Goal: Use online tool/utility: Utilize a website feature to perform a specific function

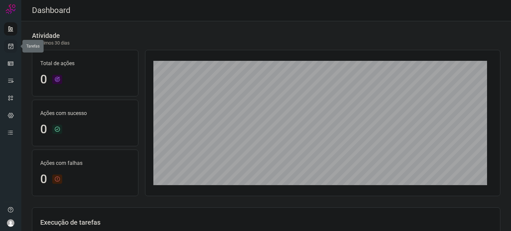
click at [12, 46] on icon at bounding box center [10, 46] width 7 height 7
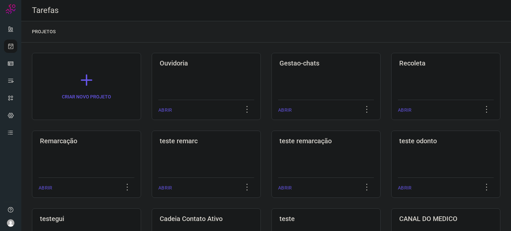
click at [152, 147] on div "Remarcação ABRIR" at bounding box center [206, 164] width 109 height 67
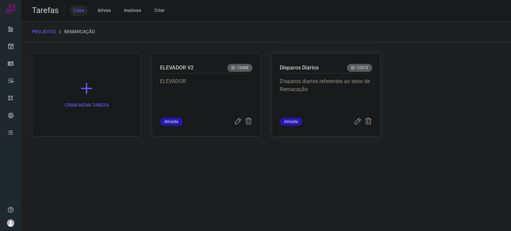
click at [307, 95] on p "Disparos diarios referentes ao setor de Remacação" at bounding box center [326, 94] width 93 height 33
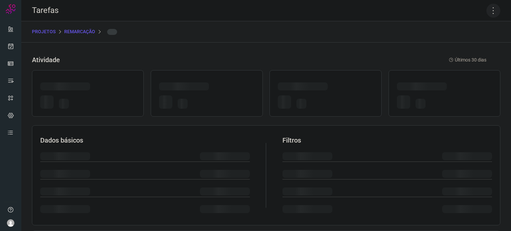
click at [487, 9] on icon at bounding box center [494, 11] width 14 height 14
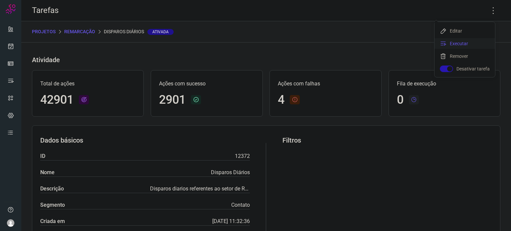
click at [467, 42] on li "Executar" at bounding box center [465, 43] width 61 height 11
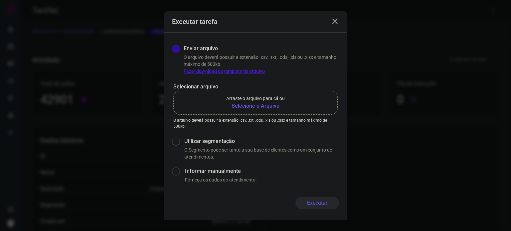
click at [257, 103] on b "Selecione o Arquivo" at bounding box center [255, 106] width 59 height 8
click at [0, 0] on input "Arraste o arquivo para cá ou Selecione o Arquivo" at bounding box center [0, 0] width 0 height 0
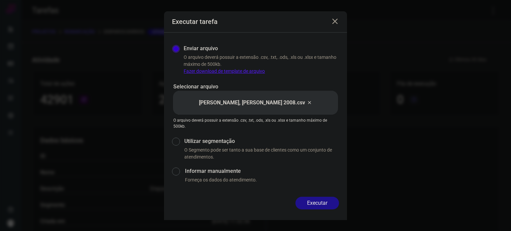
click at [318, 201] on button "Executar" at bounding box center [317, 203] width 44 height 13
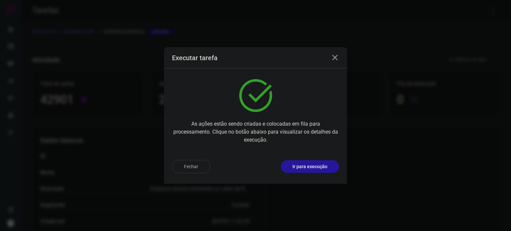
click at [317, 169] on p "Ir para execução" at bounding box center [310, 166] width 35 height 7
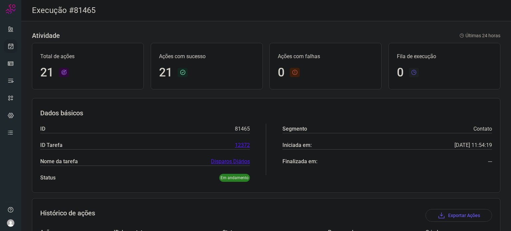
click at [9, 49] on icon at bounding box center [10, 46] width 7 height 7
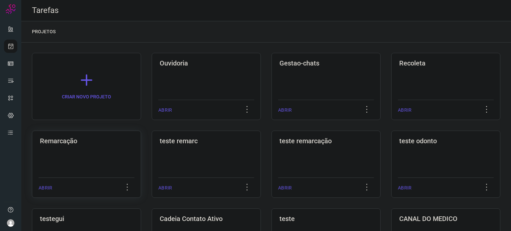
click at [152, 155] on div "Remarcação ABRIR" at bounding box center [206, 164] width 109 height 67
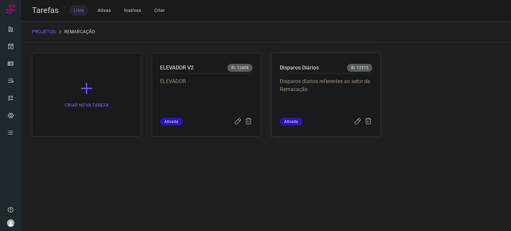
click at [302, 90] on p "Disparos diarios referentes ao setor de Remacação" at bounding box center [326, 94] width 93 height 33
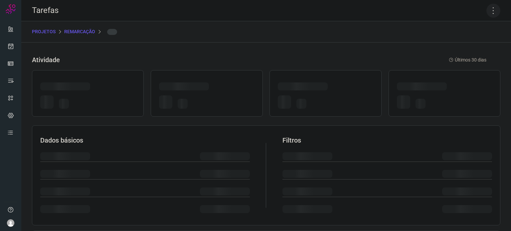
click at [489, 12] on icon at bounding box center [494, 11] width 14 height 14
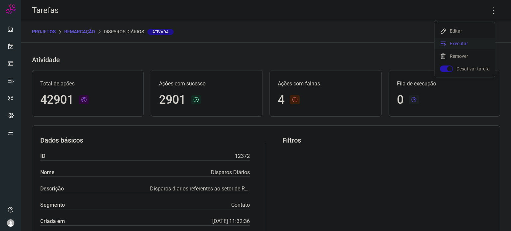
click at [457, 45] on li "Executar" at bounding box center [465, 43] width 61 height 11
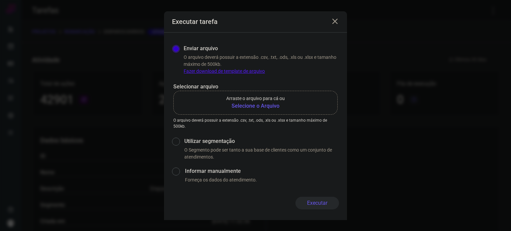
click at [273, 106] on b "Selecione o Arquivo" at bounding box center [255, 106] width 59 height 8
click at [0, 0] on input "Arraste o arquivo para cá ou Selecione o Arquivo" at bounding box center [0, 0] width 0 height 0
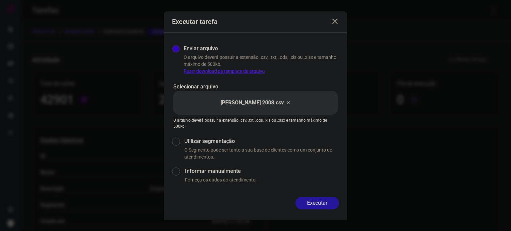
click at [329, 203] on button "Executar" at bounding box center [317, 203] width 44 height 13
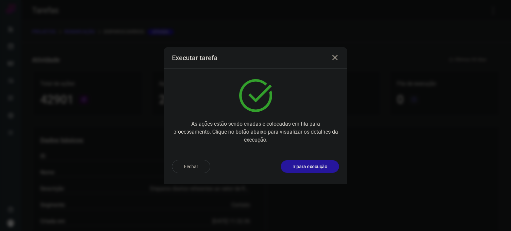
click at [315, 168] on p "Ir para execução" at bounding box center [310, 166] width 35 height 7
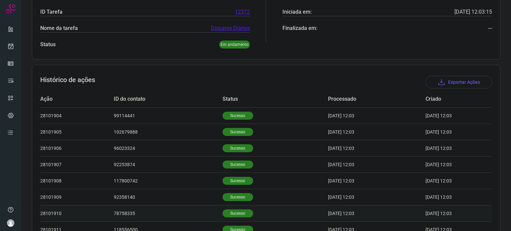
scroll to position [206, 0]
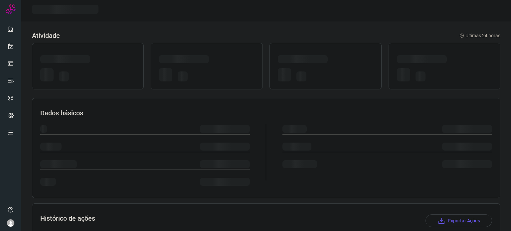
click at [226, 77] on div at bounding box center [206, 76] width 95 height 16
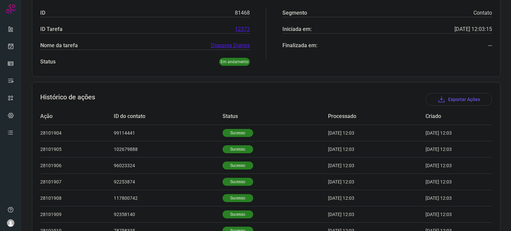
scroll to position [119, 0]
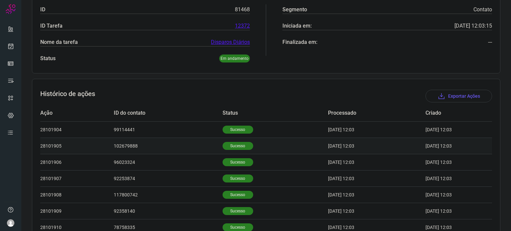
click at [230, 142] on p "Sucesso" at bounding box center [238, 146] width 31 height 8
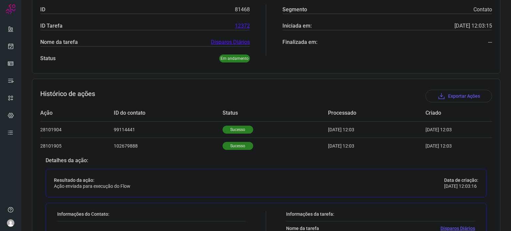
scroll to position [286, 0]
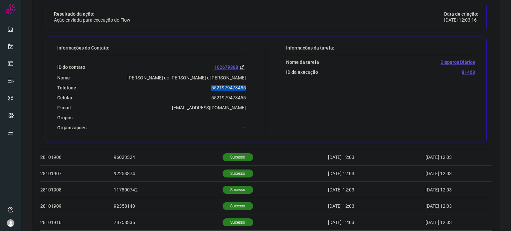
drag, startPoint x: 207, startPoint y: 86, endPoint x: 250, endPoint y: 86, distance: 42.6
click at [250, 86] on div "Informações do Contato: ID do contato 102679888 Nome Valeria do Amaral e Silva …" at bounding box center [160, 90] width 212 height 90
copy p "5521979473455"
click at [11, 49] on icon at bounding box center [10, 46] width 7 height 7
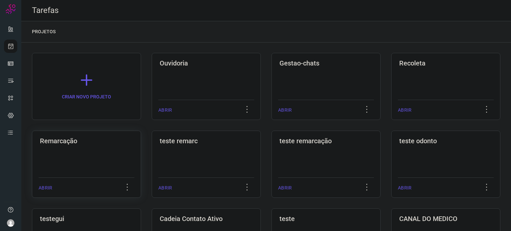
click at [86, 142] on h3 "Remarcação" at bounding box center [86, 141] width 93 height 8
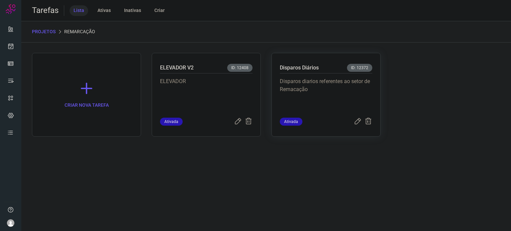
click at [318, 88] on p "Disparos diarios referentes ao setor de Remacação" at bounding box center [326, 94] width 93 height 33
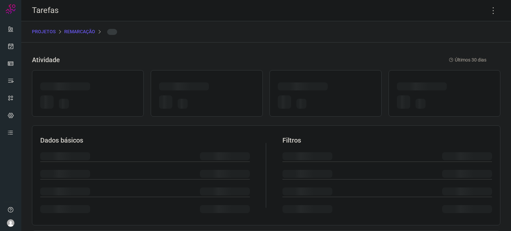
click at [318, 88] on div at bounding box center [303, 87] width 50 height 8
click at [489, 11] on icon at bounding box center [494, 11] width 14 height 14
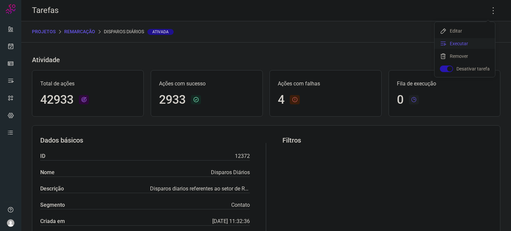
click at [481, 42] on li "Executar" at bounding box center [465, 43] width 61 height 11
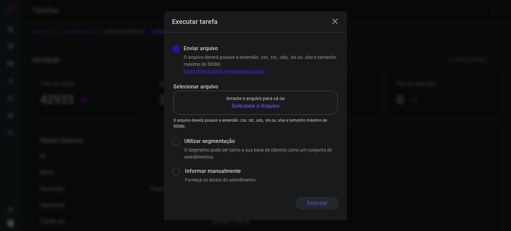
click at [261, 106] on b "Selecione o Arquivo" at bounding box center [255, 106] width 59 height 8
click at [0, 0] on input "Arraste o arquivo para cá ou Selecione o Arquivo" at bounding box center [0, 0] width 0 height 0
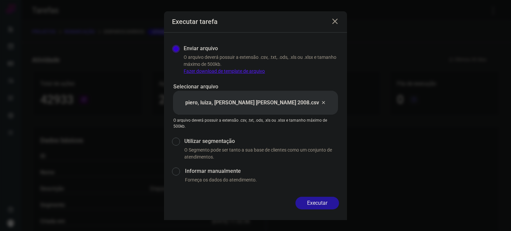
click at [327, 198] on button "Executar" at bounding box center [317, 203] width 44 height 13
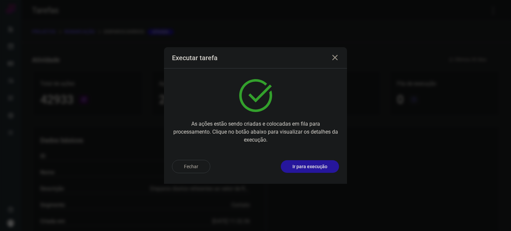
click at [320, 165] on p "Ir para execução" at bounding box center [310, 166] width 35 height 7
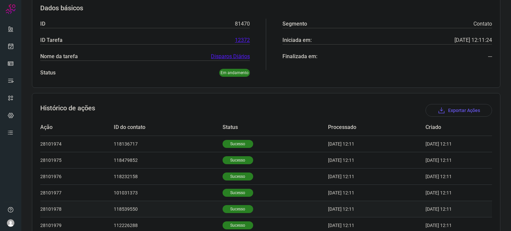
scroll to position [189, 0]
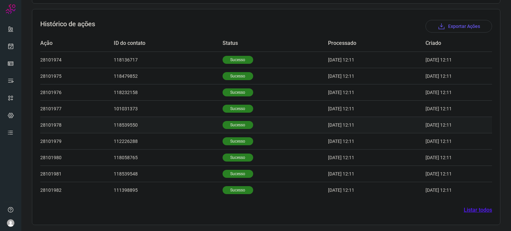
click at [226, 119] on td "Sucesso" at bounding box center [275, 125] width 105 height 16
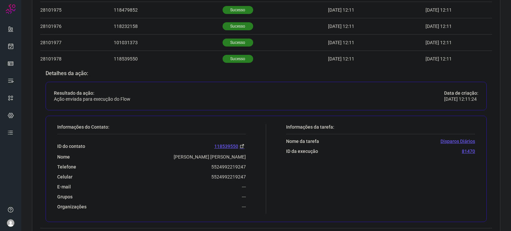
scroll to position [256, 0]
drag, startPoint x: 209, startPoint y: 163, endPoint x: 256, endPoint y: 163, distance: 46.9
click at [256, 163] on div "Informações do Contato: ID do contato 118539550 Nome Geiselaine D. Soares Telef…" at bounding box center [160, 169] width 212 height 90
copy p "5524992219247"
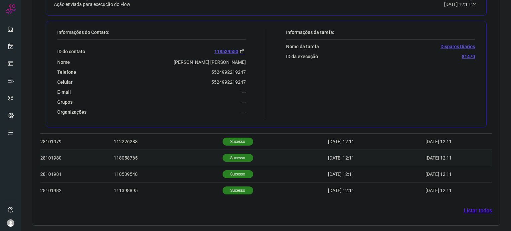
click at [223, 154] on p "Sucesso" at bounding box center [238, 158] width 31 height 8
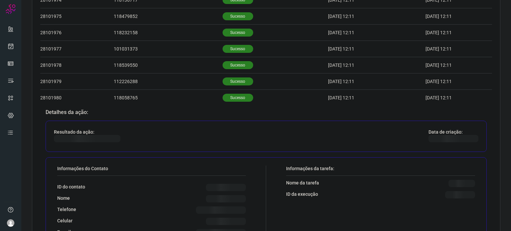
scroll to position [289, 0]
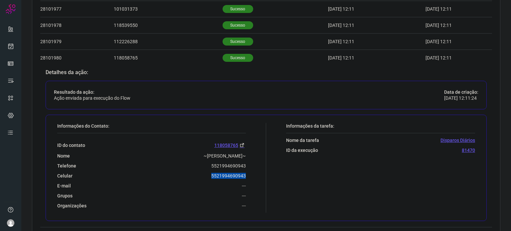
drag, startPoint x: 205, startPoint y: 175, endPoint x: 255, endPoint y: 176, distance: 49.9
click at [255, 176] on div "Informações do Contato: ID do contato 118058765 Nome ~Jones Mendes~ Telefone 55…" at bounding box center [160, 168] width 212 height 90
copy p "5521994690943"
click at [11, 43] on icon at bounding box center [10, 46] width 7 height 7
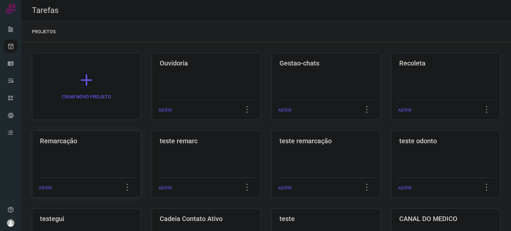
click at [95, 137] on div "Remarcação" at bounding box center [87, 139] width 96 height 11
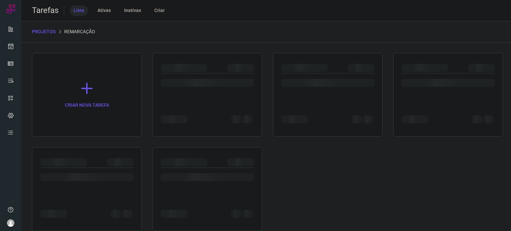
click at [365, 95] on div at bounding box center [327, 87] width 93 height 26
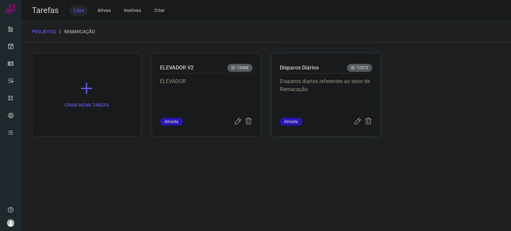
click at [345, 94] on p "Disparos diarios referentes ao setor de Remacação" at bounding box center [326, 94] width 93 height 33
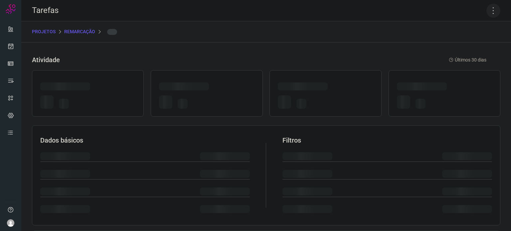
click at [487, 14] on icon at bounding box center [494, 11] width 14 height 14
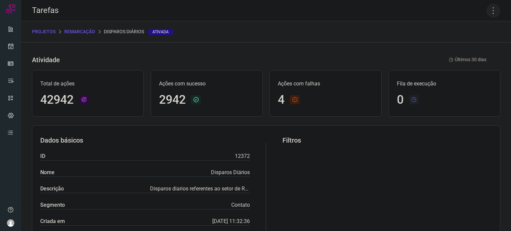
click at [487, 12] on icon at bounding box center [494, 11] width 14 height 14
click at [465, 43] on li "Executar" at bounding box center [465, 43] width 61 height 11
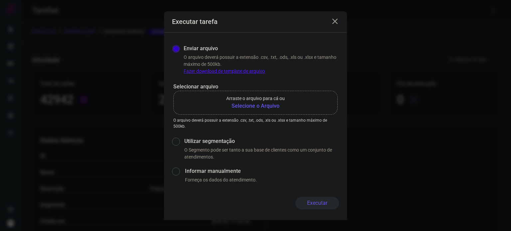
click at [265, 103] on b "Selecione o Arquivo" at bounding box center [255, 106] width 59 height 8
click at [0, 0] on input "Arraste o arquivo para cá ou Selecione o Arquivo" at bounding box center [0, 0] width 0 height 0
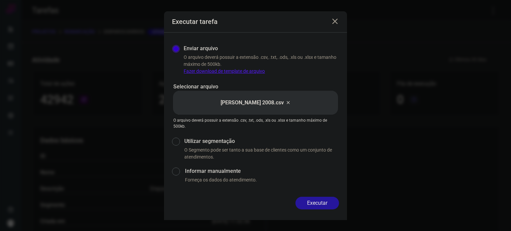
click at [321, 200] on button "Executar" at bounding box center [317, 203] width 44 height 13
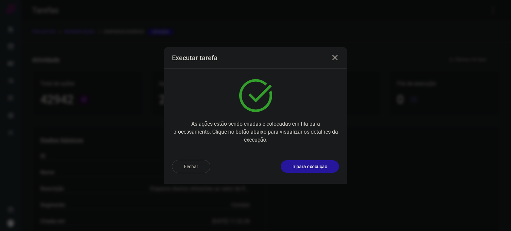
click at [311, 165] on p "Ir para execução" at bounding box center [310, 166] width 35 height 7
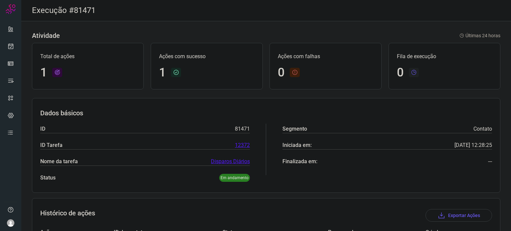
scroll to position [59, 0]
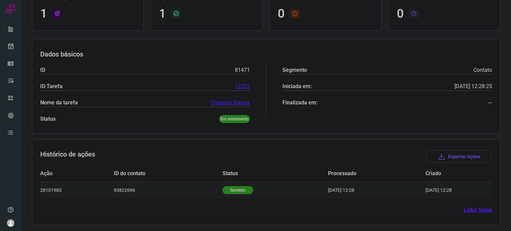
click at [226, 187] on p "Sucesso" at bounding box center [238, 190] width 31 height 8
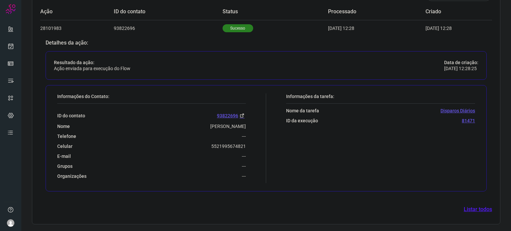
scroll to position [220, 0]
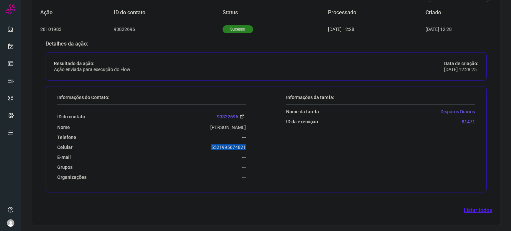
drag, startPoint x: 206, startPoint y: 148, endPoint x: 253, endPoint y: 145, distance: 46.7
click at [253, 145] on div "Informações do Contato: ID do contato 93822696 Nome Juliana da Cruz Telefone --…" at bounding box center [160, 140] width 212 height 90
copy p "5521995674821"
click at [12, 48] on icon at bounding box center [10, 46] width 7 height 7
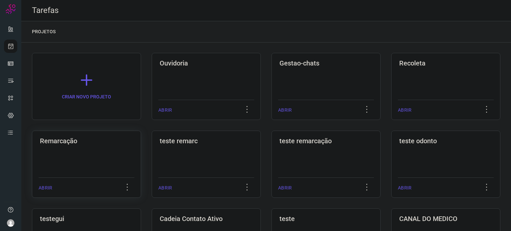
click at [152, 146] on div "Remarcação ABRIR" at bounding box center [206, 164] width 109 height 67
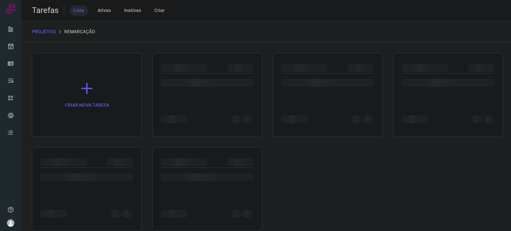
drag, startPoint x: 108, startPoint y: 146, endPoint x: 292, endPoint y: 125, distance: 185.2
click at [109, 146] on div "CRIAR NOVA TAREFA" at bounding box center [266, 142] width 469 height 178
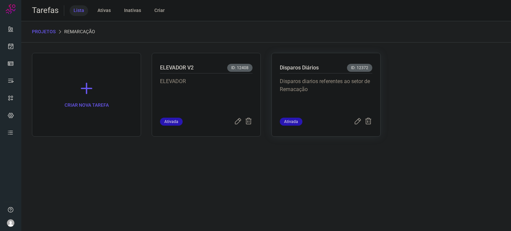
click at [334, 103] on p "Disparos diarios referentes ao setor de Remacação" at bounding box center [326, 94] width 93 height 33
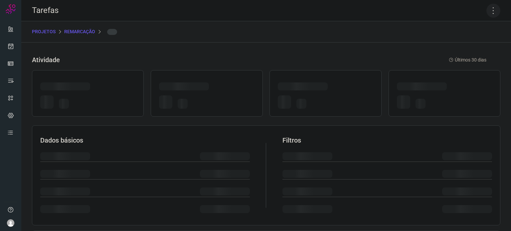
click at [487, 9] on icon at bounding box center [494, 11] width 14 height 14
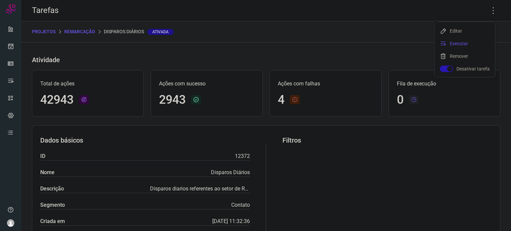
click at [473, 43] on li "Executar" at bounding box center [465, 43] width 61 height 11
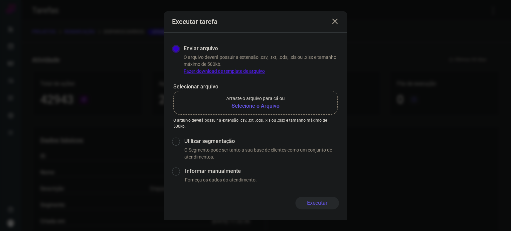
click at [257, 105] on b "Selecione o Arquivo" at bounding box center [255, 106] width 59 height 8
click at [0, 0] on input "Arraste o arquivo para cá ou Selecione o Arquivo" at bounding box center [0, 0] width 0 height 0
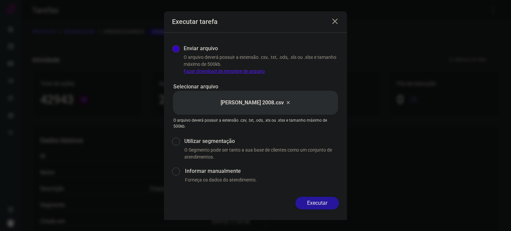
click at [324, 200] on button "Executar" at bounding box center [317, 203] width 44 height 13
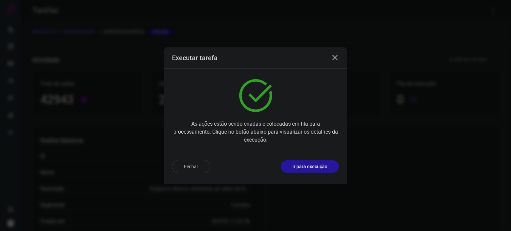
click at [325, 166] on p "Ir para execução" at bounding box center [310, 166] width 35 height 7
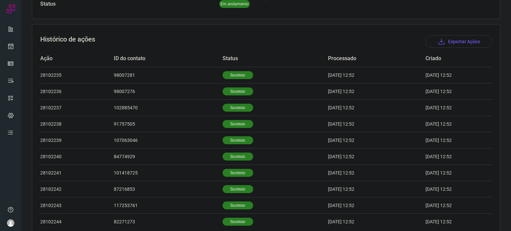
scroll to position [206, 0]
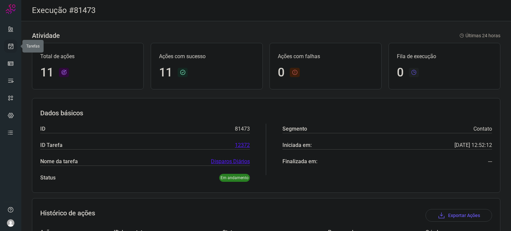
click at [9, 49] on icon at bounding box center [10, 46] width 7 height 7
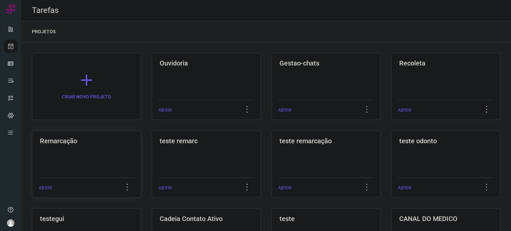
click at [152, 145] on div "Remarcação ABRIR" at bounding box center [206, 164] width 109 height 67
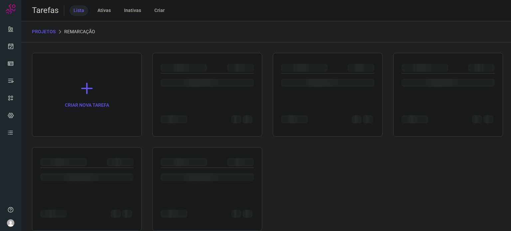
click at [322, 90] on div at bounding box center [327, 87] width 93 height 26
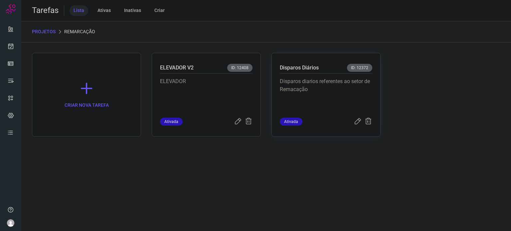
click at [319, 87] on p "Disparos diarios referentes ao setor de Remacação" at bounding box center [326, 94] width 93 height 33
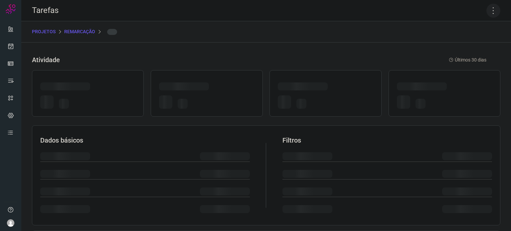
click at [489, 8] on icon at bounding box center [494, 11] width 14 height 14
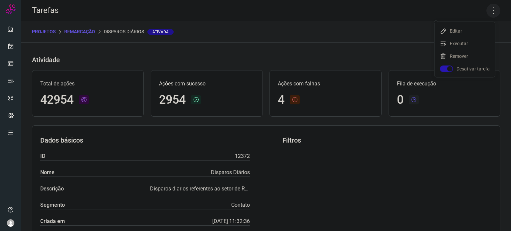
click at [488, 9] on icon at bounding box center [494, 11] width 14 height 14
click at [487, 12] on icon at bounding box center [494, 11] width 14 height 14
drag, startPoint x: 464, startPoint y: 42, endPoint x: 456, endPoint y: 43, distance: 7.7
click at [464, 42] on li "Executar" at bounding box center [465, 43] width 61 height 11
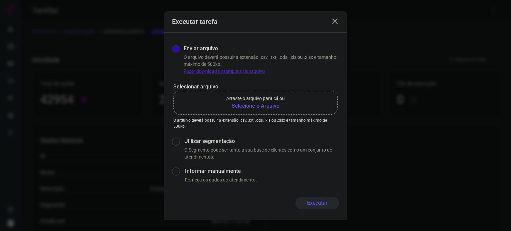
click at [258, 103] on b "Selecione o Arquivo" at bounding box center [255, 106] width 59 height 8
click at [0, 0] on input "Arraste o arquivo para cá ou Selecione o Arquivo" at bounding box center [0, 0] width 0 height 0
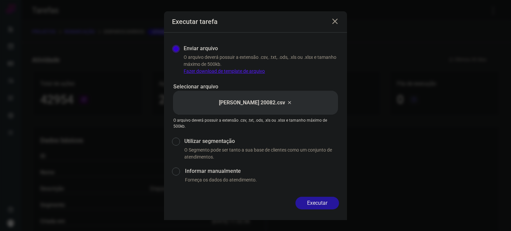
click at [314, 201] on button "Executar" at bounding box center [317, 203] width 44 height 13
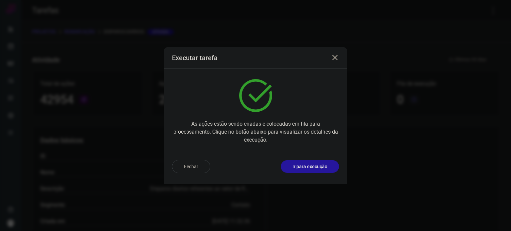
click at [316, 168] on p "Ir para execução" at bounding box center [310, 166] width 35 height 7
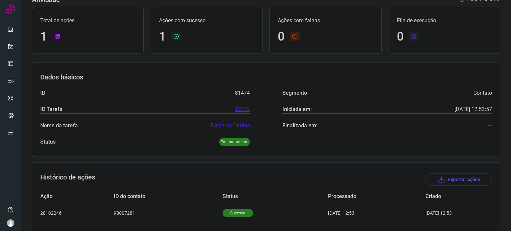
scroll to position [59, 0]
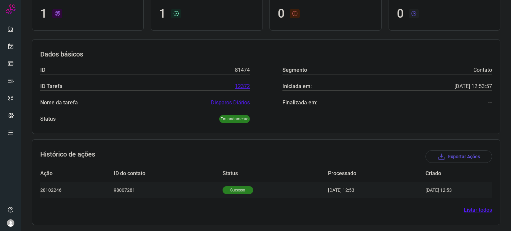
click at [236, 189] on p "Sucesso" at bounding box center [238, 190] width 31 height 8
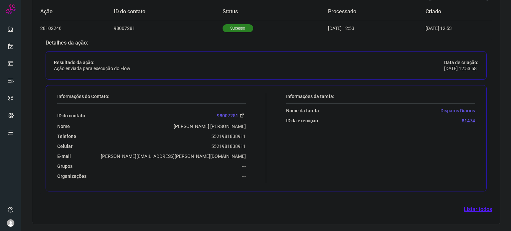
scroll to position [220, 0]
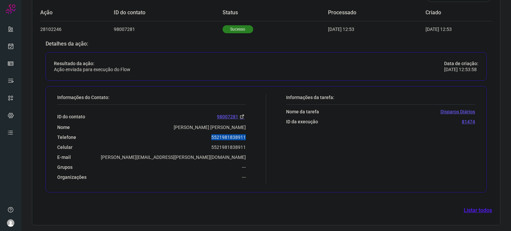
drag, startPoint x: 213, startPoint y: 135, endPoint x: 255, endPoint y: 136, distance: 41.6
click at [255, 136] on div "Informações do Contato: ID do contato 98007281 Nome [PERSON_NAME] [PERSON_NAME]…" at bounding box center [160, 140] width 212 height 90
copy p "5521981838911"
